Goal: Task Accomplishment & Management: Use online tool/utility

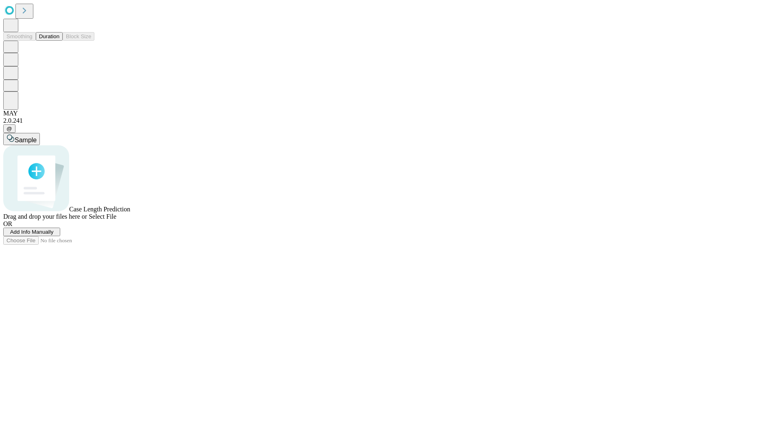
click at [59, 41] on button "Duration" at bounding box center [49, 36] width 27 height 9
click at [54, 235] on span "Add Info Manually" at bounding box center [32, 232] width 44 height 6
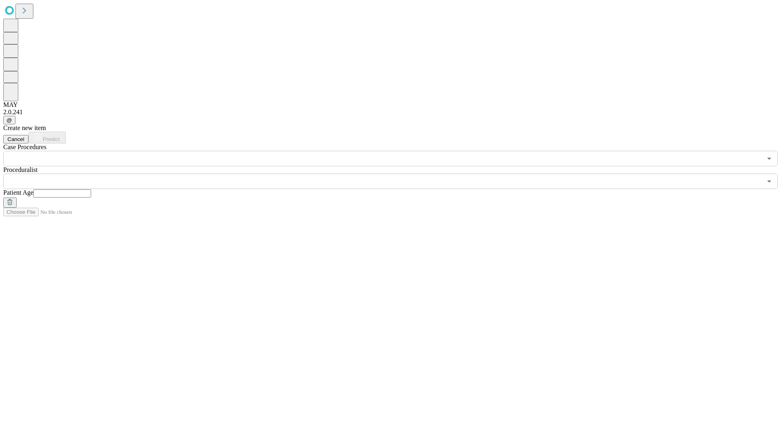
click at [91, 189] on input "text" at bounding box center [62, 193] width 58 height 8
type input "**"
click at [396, 174] on input "text" at bounding box center [382, 181] width 758 height 15
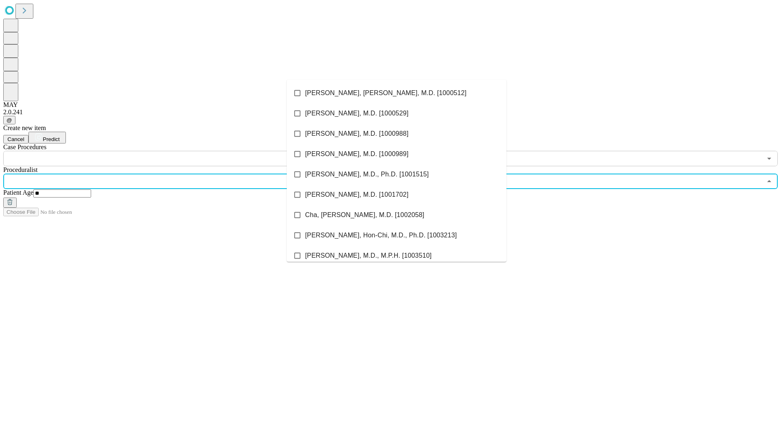
click at [396, 93] on li "[PERSON_NAME], [PERSON_NAME], M.D. [1000512]" at bounding box center [397, 93] width 220 height 20
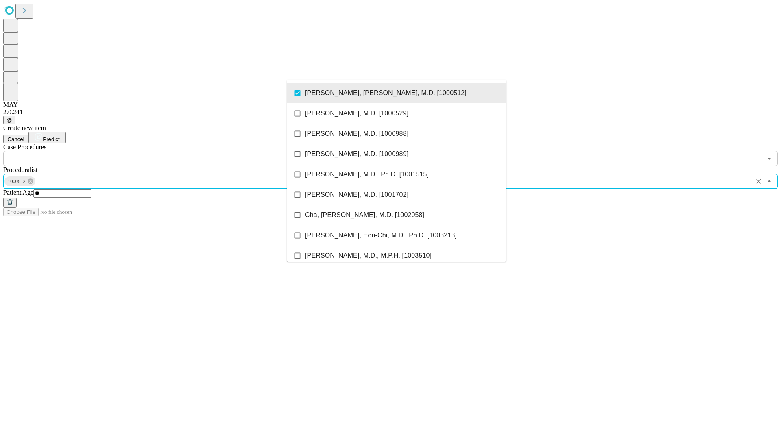
click at [171, 151] on input "text" at bounding box center [382, 158] width 758 height 15
